Goal: Communication & Community: Share content

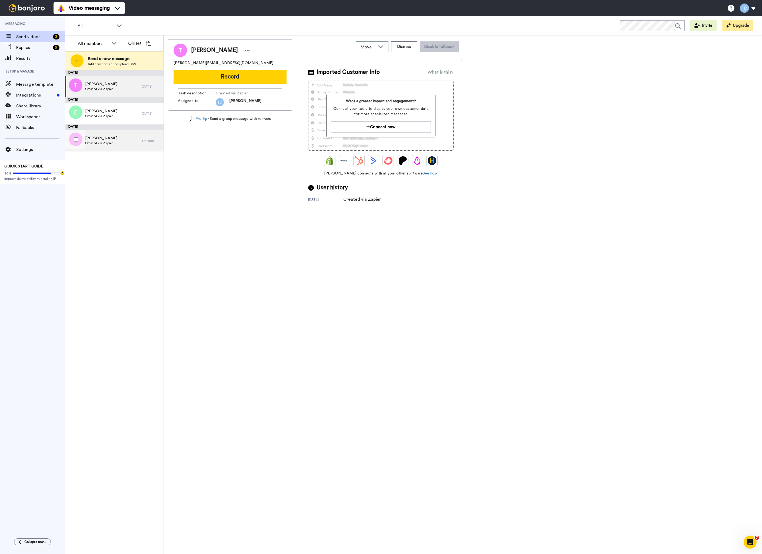
click at [129, 140] on div "Tiffany Created via Zapier" at bounding box center [103, 141] width 77 height 22
click at [238, 77] on button "Record" at bounding box center [230, 77] width 113 height 14
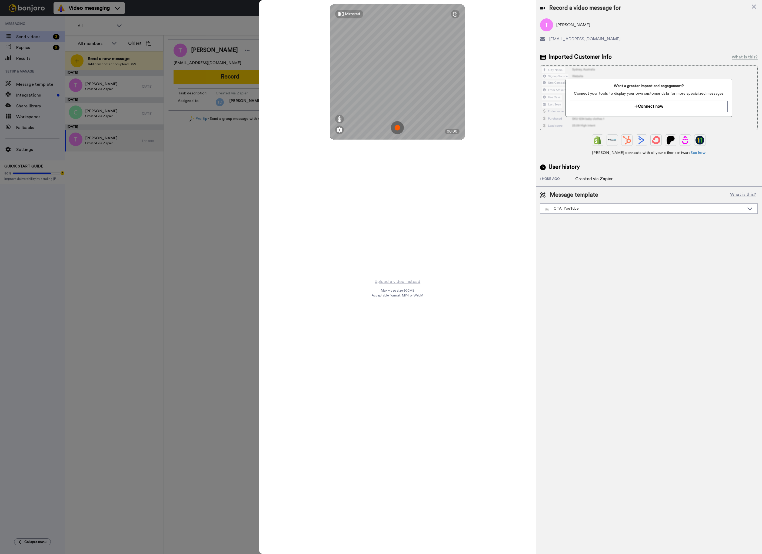
click at [398, 128] on img at bounding box center [397, 127] width 13 height 13
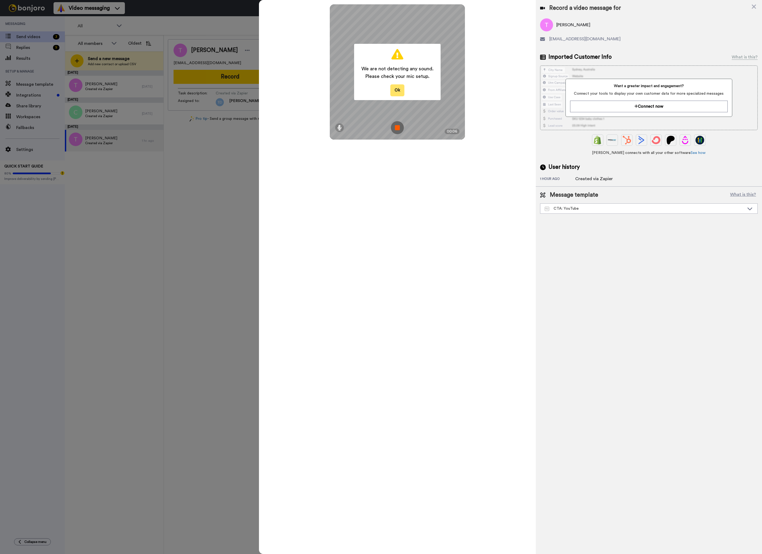
click at [398, 91] on button "Ok" at bounding box center [398, 90] width 14 height 12
click at [399, 128] on img at bounding box center [397, 127] width 13 height 13
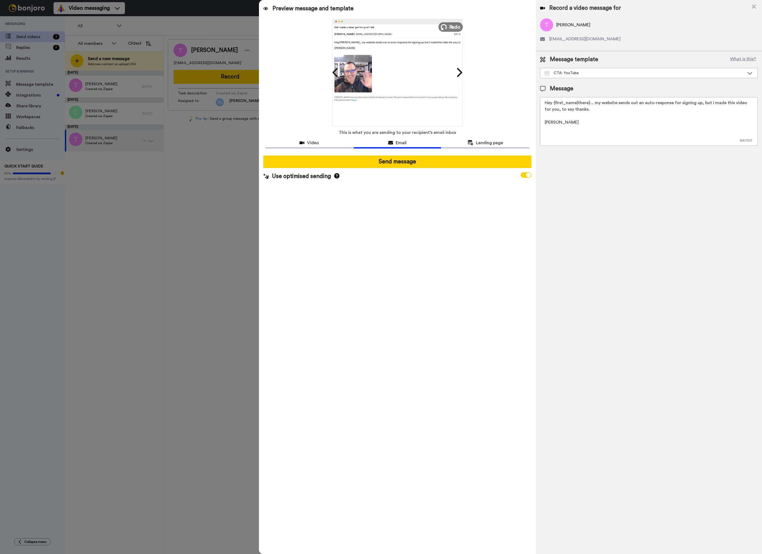
click at [451, 27] on span "Redo" at bounding box center [454, 26] width 11 height 7
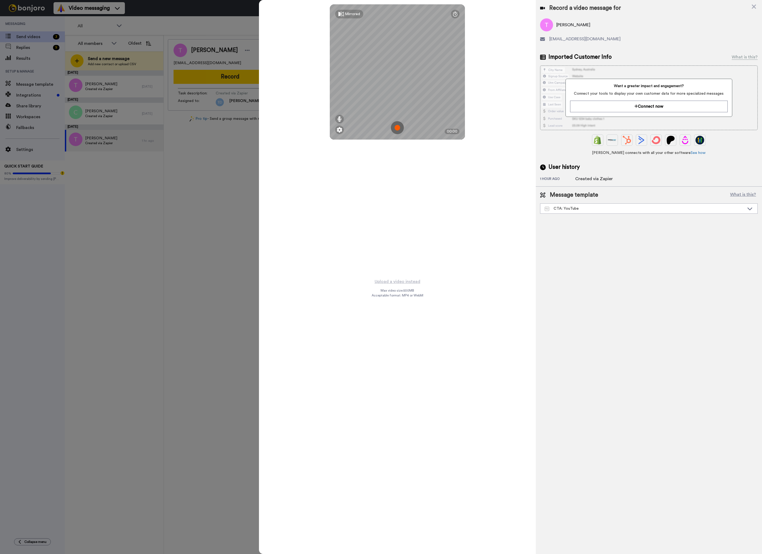
click at [398, 126] on img at bounding box center [397, 127] width 13 height 13
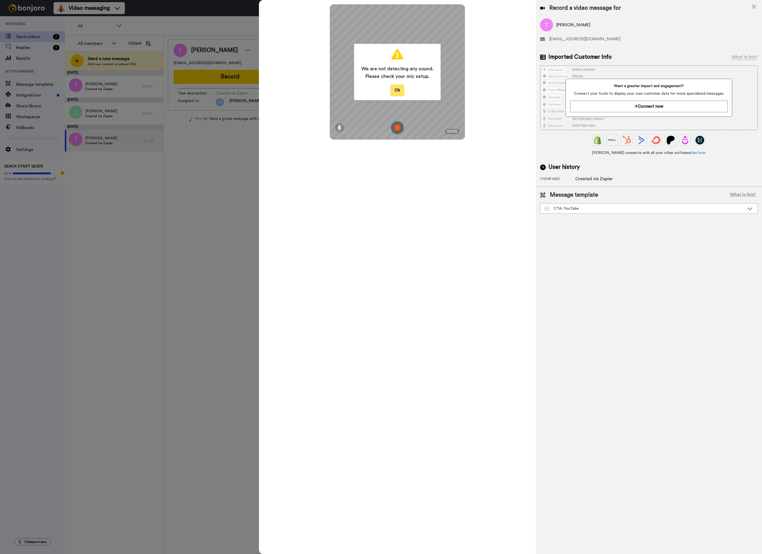
click at [397, 92] on button "Ok" at bounding box center [398, 90] width 14 height 12
click at [396, 125] on img at bounding box center [397, 127] width 13 height 13
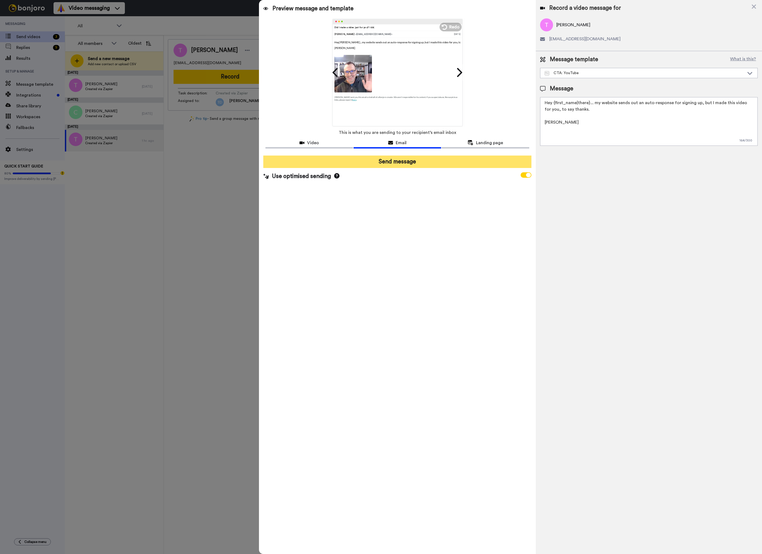
click at [404, 161] on button "Send message" at bounding box center [397, 162] width 268 height 12
